Goal: Information Seeking & Learning: Learn about a topic

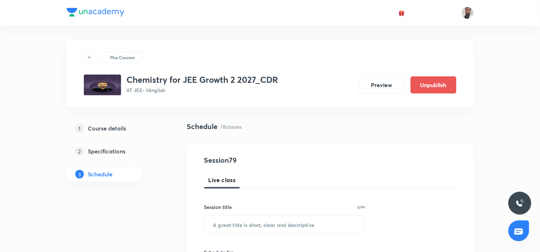
click at [112, 129] on h5 "Course details" at bounding box center [107, 128] width 38 height 9
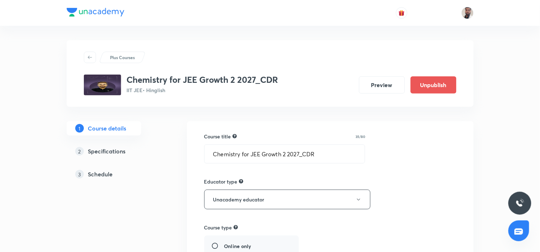
scroll to position [239, 0]
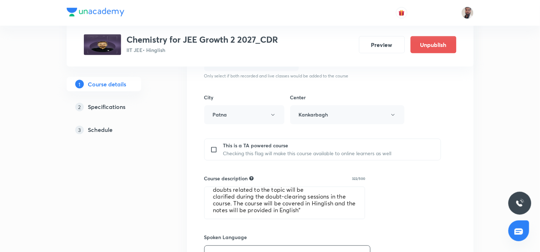
click at [117, 105] on h5 "Specifications" at bounding box center [107, 107] width 38 height 9
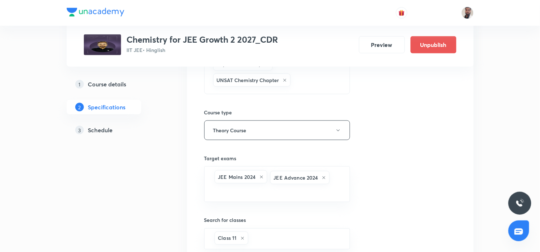
scroll to position [119, 0]
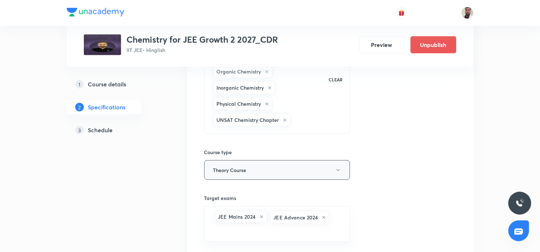
click at [340, 173] on icon "button" at bounding box center [338, 170] width 6 height 6
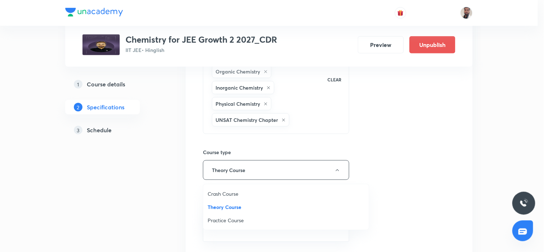
click at [434, 144] on div at bounding box center [272, 126] width 544 height 252
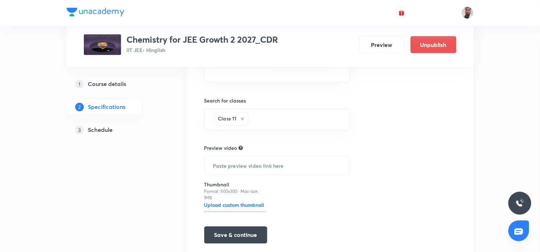
scroll to position [305, 0]
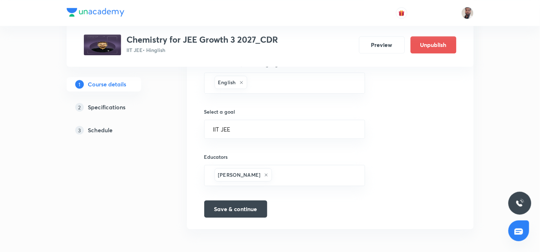
scroll to position [259, 0]
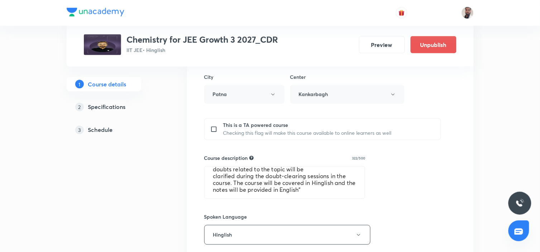
click at [102, 106] on h5 "Specifications" at bounding box center [107, 107] width 38 height 9
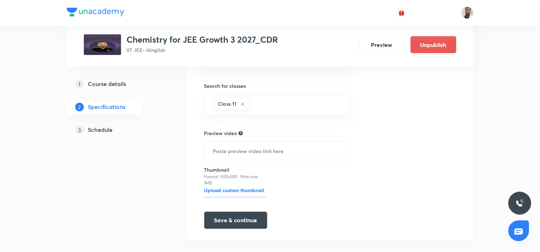
scroll to position [199, 0]
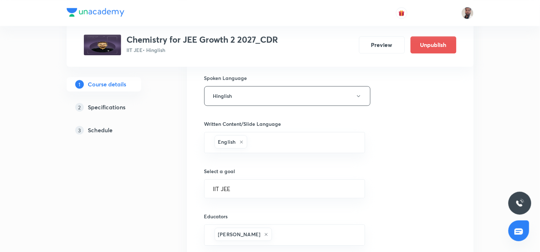
scroll to position [458, 0]
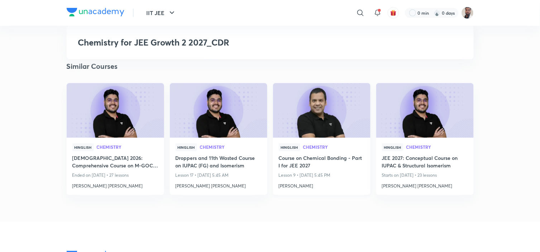
scroll to position [799, 0]
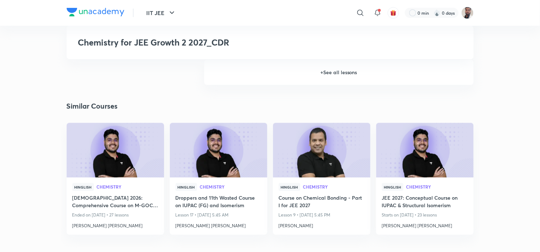
click at [302, 73] on h6 "+ See all lessons" at bounding box center [338, 72] width 269 height 25
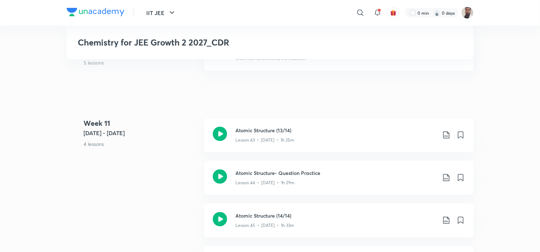
scroll to position [2073, 0]
